Goal: Task Accomplishment & Management: Use online tool/utility

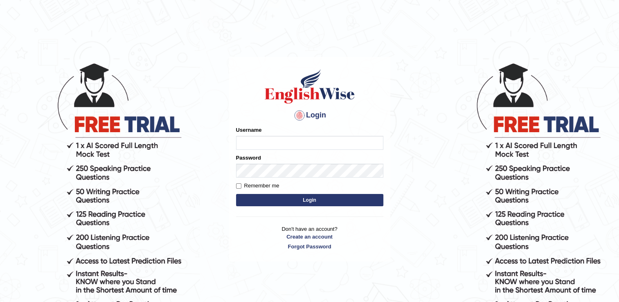
type input "pooja_pte"
click at [311, 196] on button "Login" at bounding box center [309, 200] width 147 height 12
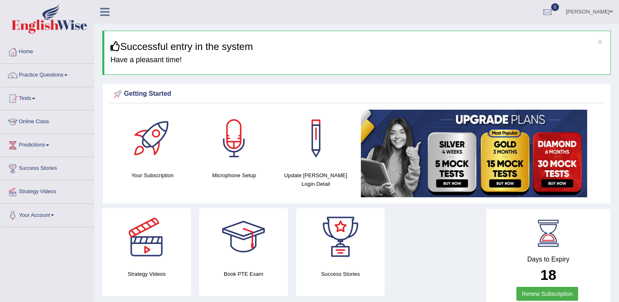
scroll to position [82, 0]
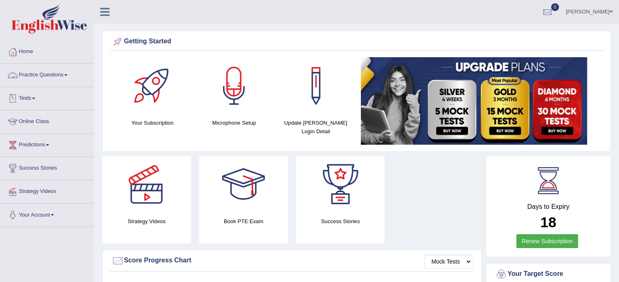
click at [54, 76] on link "Practice Questions" at bounding box center [46, 74] width 93 height 20
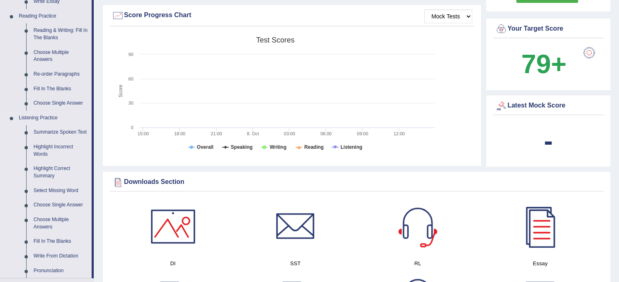
scroll to position [164, 0]
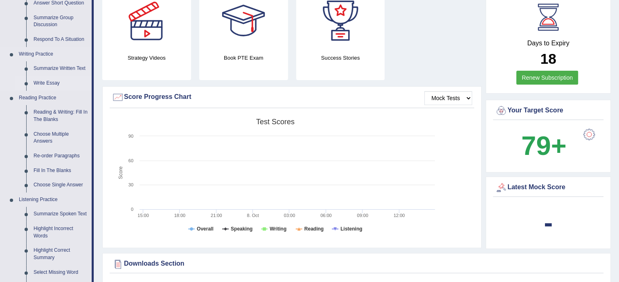
click at [51, 81] on link "Write Essay" at bounding box center [61, 83] width 62 height 15
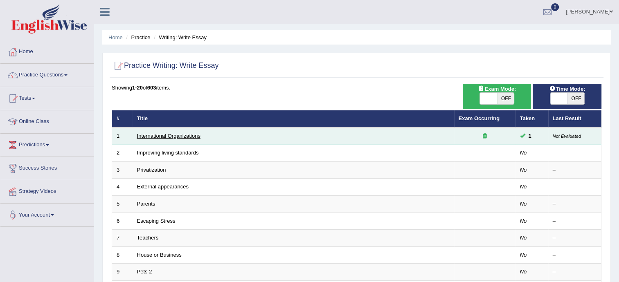
click at [159, 135] on link "International Organizations" at bounding box center [168, 136] width 63 height 6
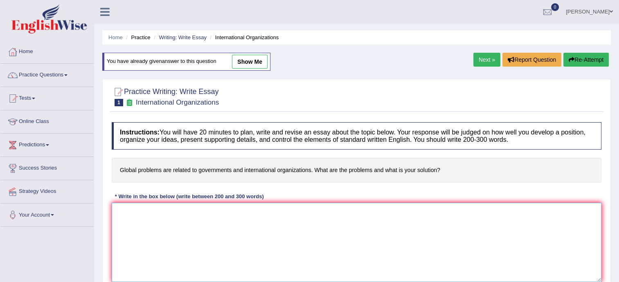
click at [127, 214] on textarea at bounding box center [357, 242] width 490 height 79
type textarea "t"
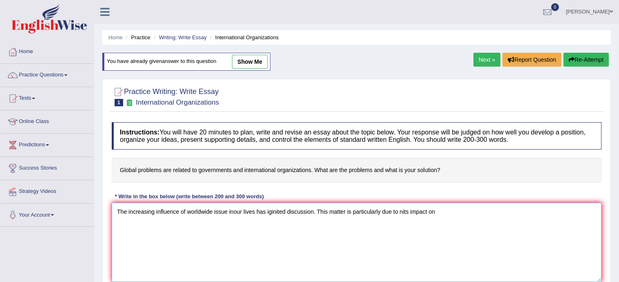
click at [233, 211] on textarea "The increasing influence of worldwide issue inour lives has iginited discussion…" at bounding box center [357, 242] width 490 height 79
drag, startPoint x: 447, startPoint y: 214, endPoint x: 466, endPoint y: 212, distance: 19.7
click at [466, 212] on textarea "The increasing influence of worldwide issue in our lives has iginited discussio…" at bounding box center [357, 242] width 490 height 79
drag, startPoint x: 484, startPoint y: 211, endPoint x: 478, endPoint y: 203, distance: 10.0
click at [484, 210] on textarea "The increasing influence of worldwide issue in our lives has iginited discussio…" at bounding box center [357, 242] width 490 height 79
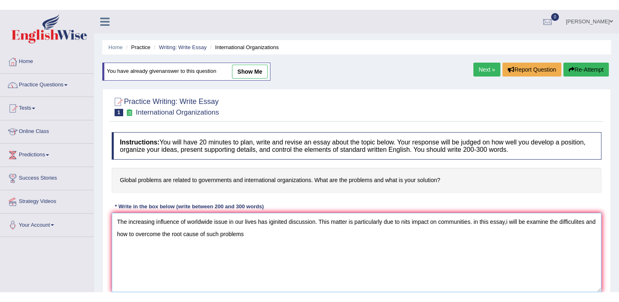
scroll to position [82, 0]
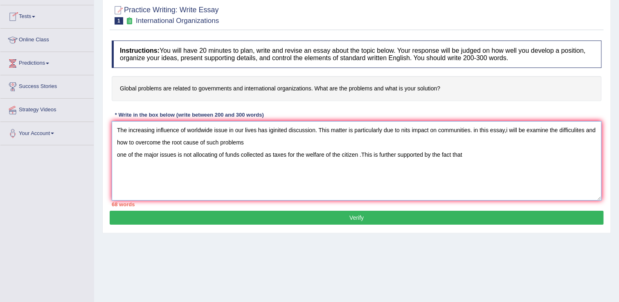
type textarea "The increasing influence of worldwide issue in our lives has iginited discussio…"
